Goal: Complete application form

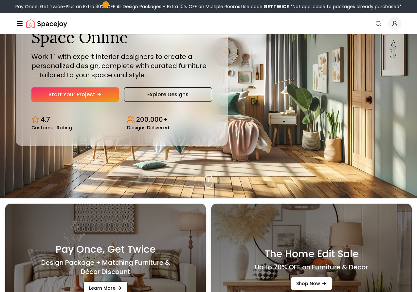
scroll to position [98, 0]
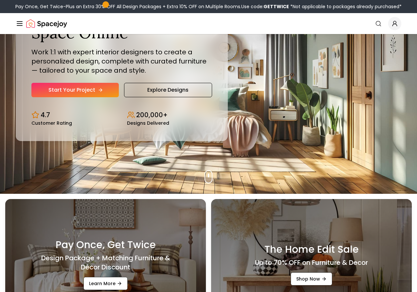
click at [106, 97] on link "Start Your Project" at bounding box center [74, 90] width 87 height 14
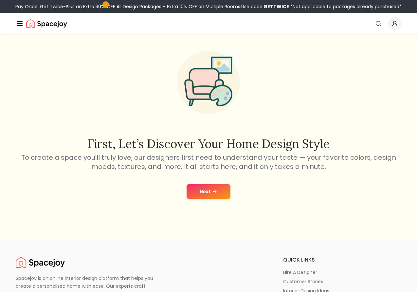
scroll to position [66, 0]
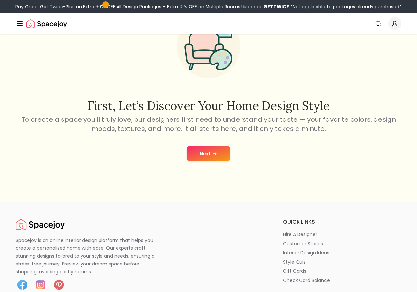
click at [221, 161] on button "Next" at bounding box center [209, 153] width 44 height 14
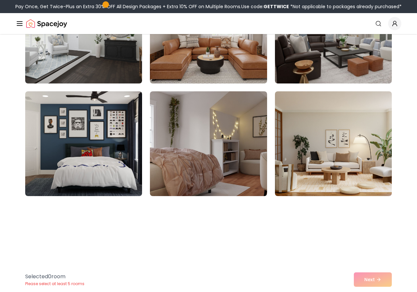
scroll to position [1049, 0]
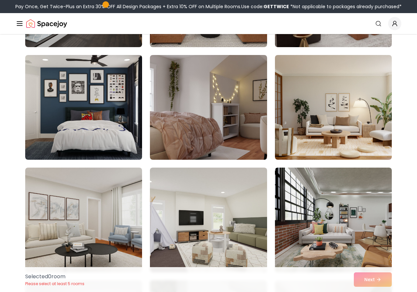
click at [208, 160] on img at bounding box center [208, 107] width 117 height 105
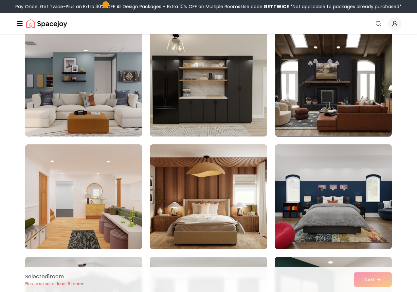
scroll to position [1540, 0]
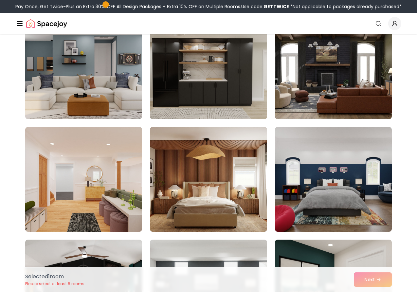
click at [208, 119] on img at bounding box center [208, 66] width 117 height 105
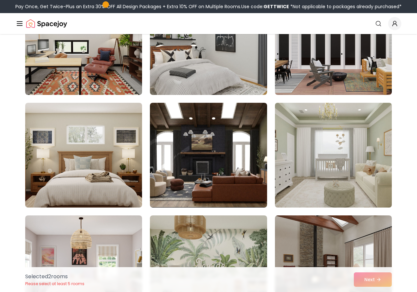
scroll to position [1900, 0]
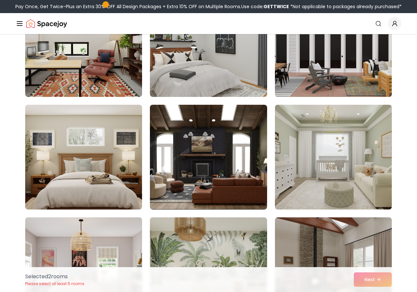
click at [337, 100] on img at bounding box center [333, 45] width 123 height 110
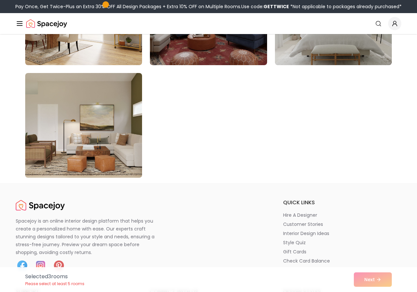
scroll to position [3735, 0]
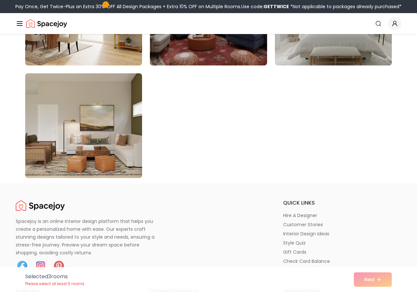
click at [374, 68] on img at bounding box center [333, 13] width 123 height 110
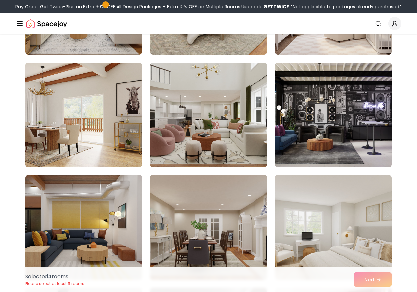
scroll to position [354, 0]
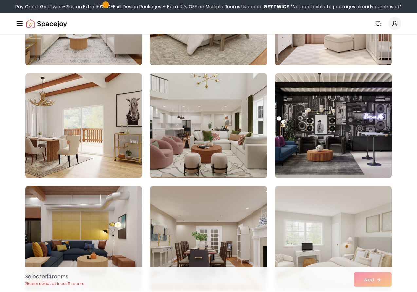
click at [232, 145] on img at bounding box center [208, 126] width 123 height 110
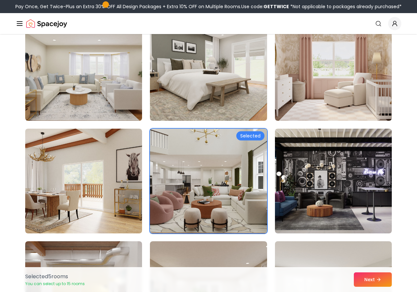
scroll to position [288, 0]
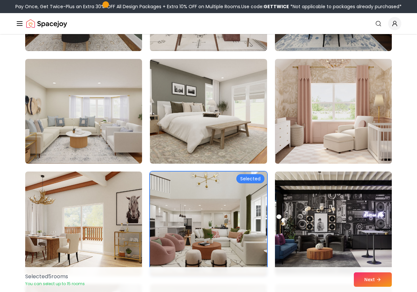
click at [301, 150] on img at bounding box center [333, 111] width 123 height 110
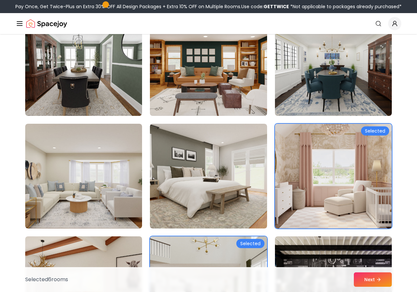
scroll to position [190, 0]
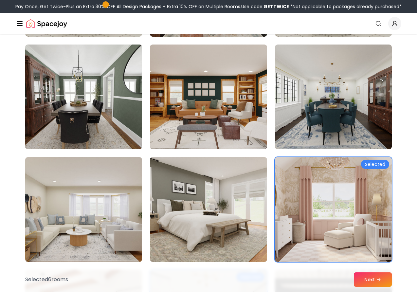
click at [115, 133] on img at bounding box center [83, 97] width 123 height 110
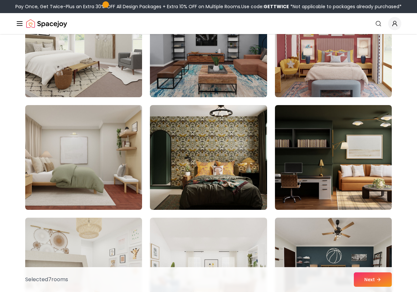
scroll to position [655, 0]
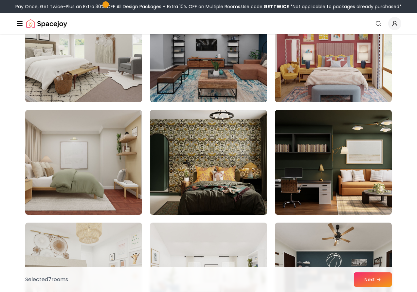
click at [163, 188] on img at bounding box center [208, 162] width 123 height 110
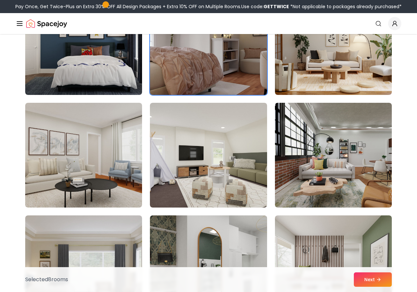
scroll to position [1114, 0]
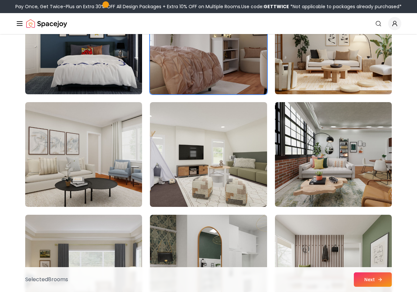
click at [379, 275] on button "Next" at bounding box center [373, 280] width 38 height 14
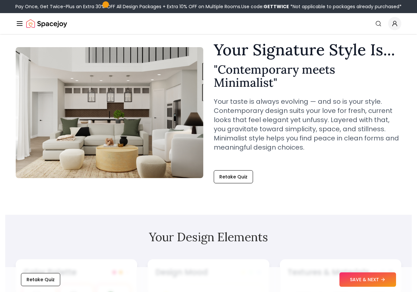
scroll to position [33, 0]
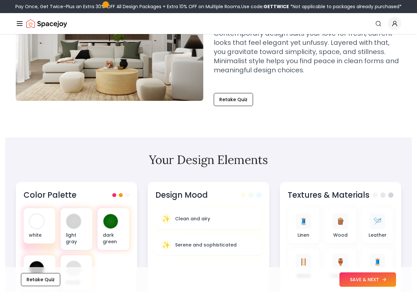
click at [351, 274] on button "SAVE & NEXT" at bounding box center [368, 280] width 57 height 14
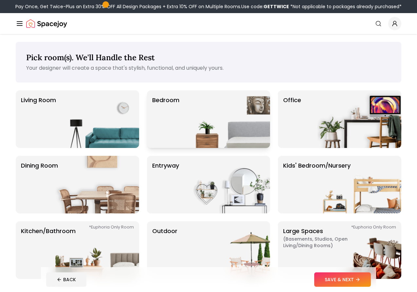
click at [191, 148] on img at bounding box center [228, 119] width 84 height 58
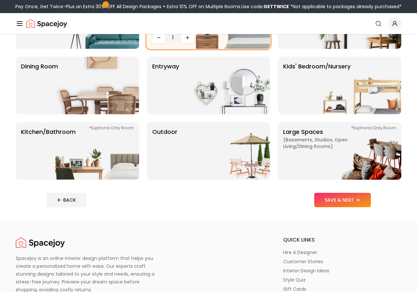
scroll to position [131, 0]
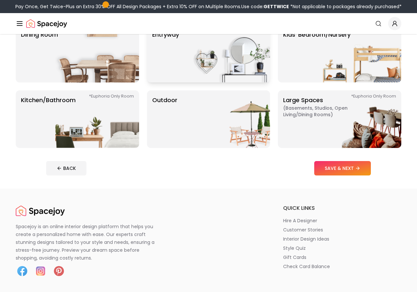
click at [188, 83] on img at bounding box center [228, 54] width 84 height 58
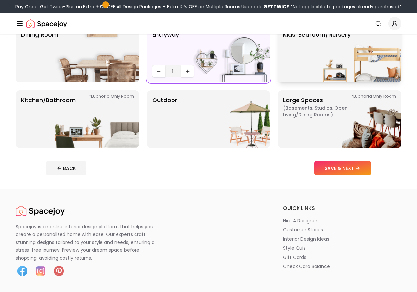
click at [318, 83] on img at bounding box center [360, 54] width 84 height 58
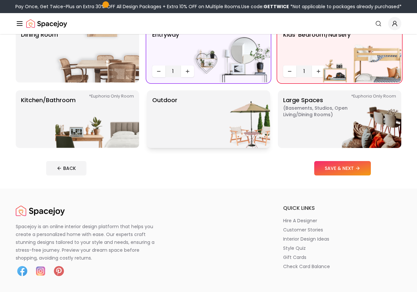
click at [207, 148] on img at bounding box center [228, 119] width 84 height 58
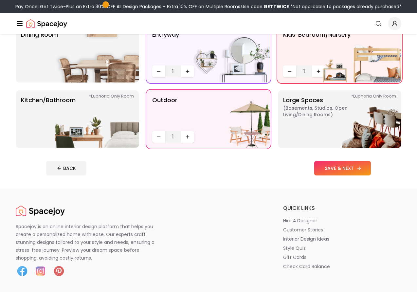
click at [359, 176] on button "SAVE & NEXT" at bounding box center [343, 168] width 57 height 14
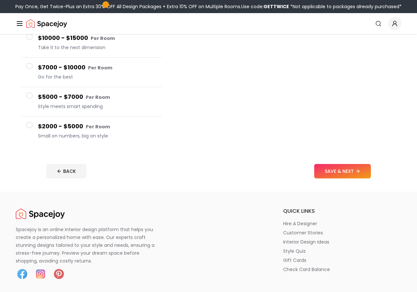
scroll to position [131, 0]
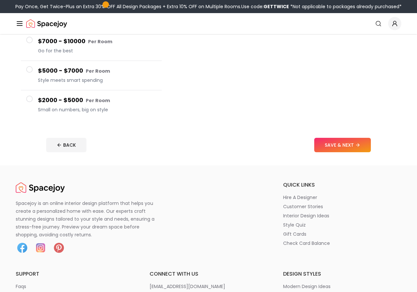
click at [33, 102] on span at bounding box center [29, 99] width 7 height 7
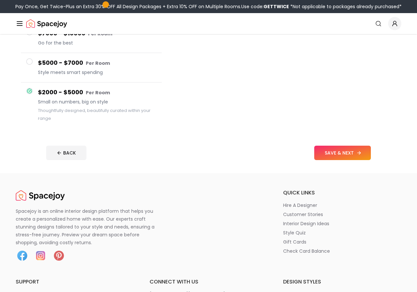
click at [351, 160] on button "SAVE & NEXT" at bounding box center [343, 153] width 57 height 14
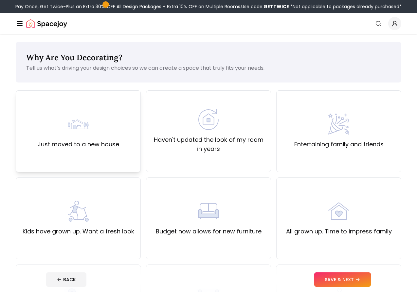
scroll to position [33, 0]
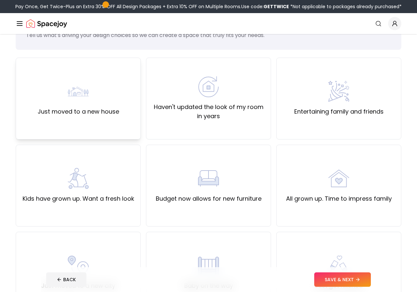
click at [116, 140] on div "Just moved to a new house" at bounding box center [78, 99] width 125 height 82
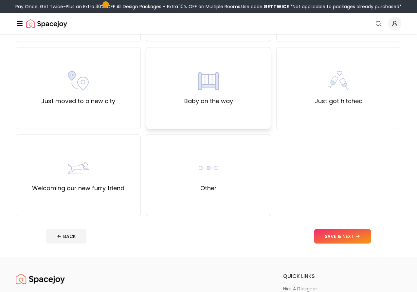
scroll to position [229, 0]
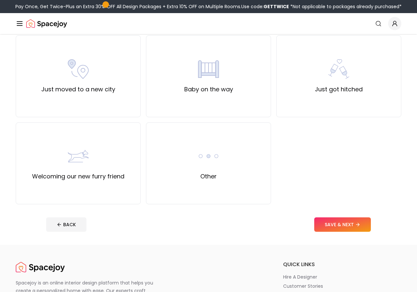
click at [361, 232] on button "SAVE & NEXT" at bounding box center [343, 225] width 57 height 14
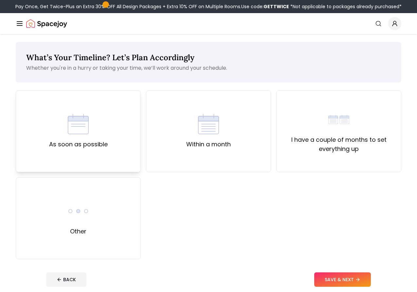
click at [126, 172] on div "As soon as possible" at bounding box center [78, 131] width 125 height 82
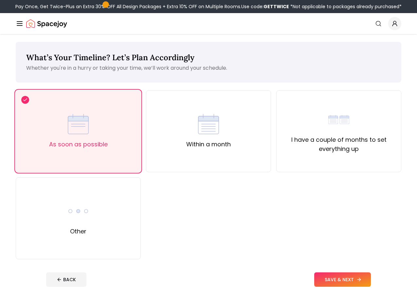
click at [368, 277] on button "SAVE & NEXT" at bounding box center [343, 280] width 57 height 14
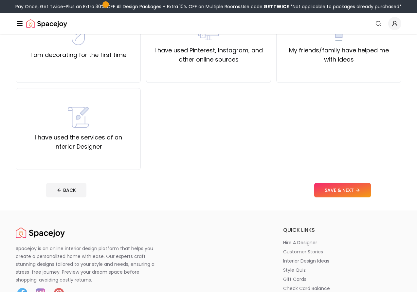
scroll to position [98, 0]
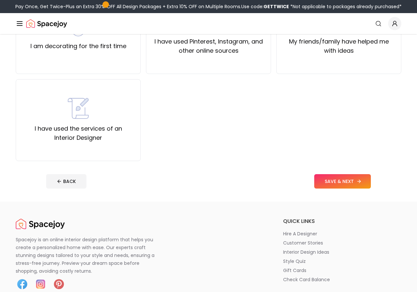
click at [352, 189] on button "SAVE & NEXT" at bounding box center [343, 181] width 57 height 14
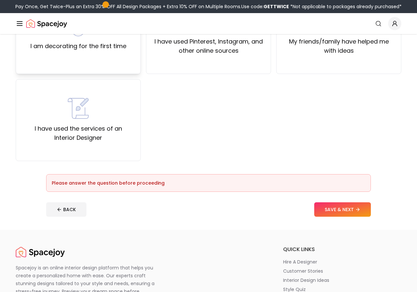
click at [129, 74] on div "I am decorating for the first time" at bounding box center [78, 33] width 125 height 82
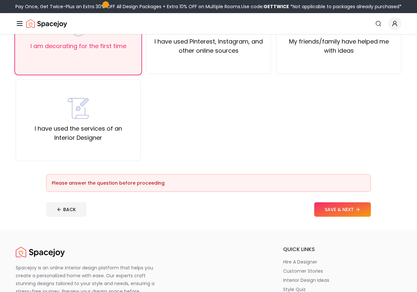
click at [347, 217] on button "SAVE & NEXT" at bounding box center [343, 209] width 57 height 14
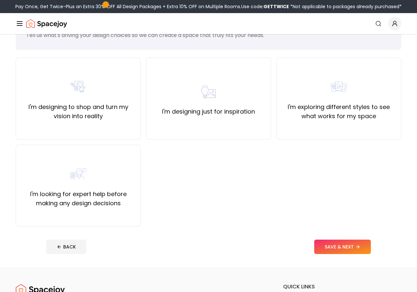
scroll to position [66, 0]
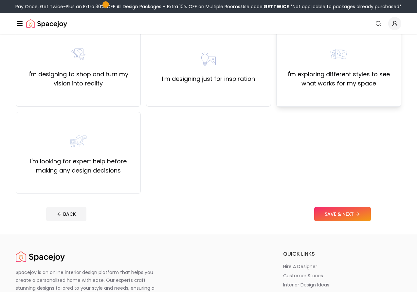
click at [318, 107] on div "I'm exploring different styles to see what works for my space" at bounding box center [339, 66] width 125 height 82
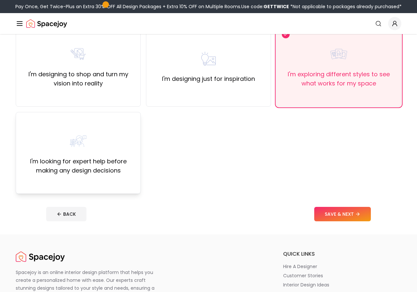
click at [50, 175] on label "I'm looking for expert help before making any design decisions" at bounding box center [78, 166] width 114 height 18
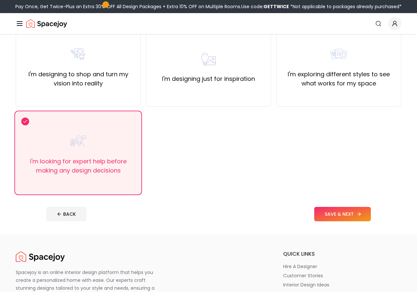
click at [350, 222] on button "SAVE & NEXT" at bounding box center [343, 214] width 57 height 14
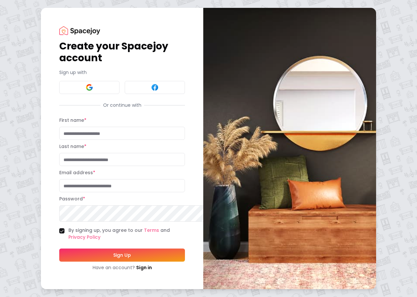
scroll to position [62, 0]
